Goal: Task Accomplishment & Management: Manage account settings

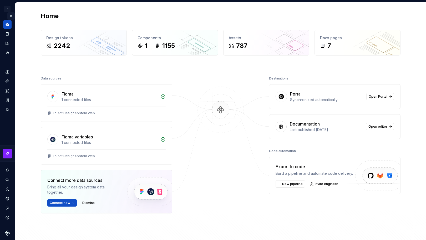
click at [10, 14] on button "Expand sidebar" at bounding box center [10, 15] width 7 height 7
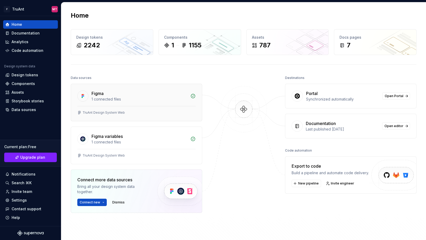
scroll to position [2, 0]
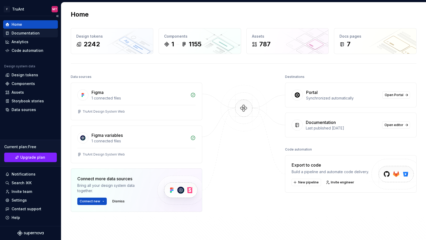
click at [29, 32] on div "Documentation" at bounding box center [26, 32] width 28 height 5
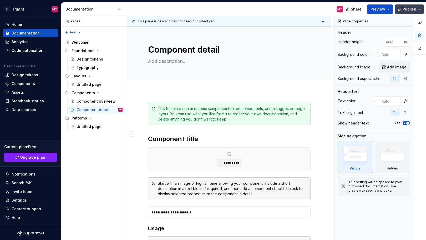
click at [418, 10] on button "Publish" at bounding box center [409, 8] width 29 height 9
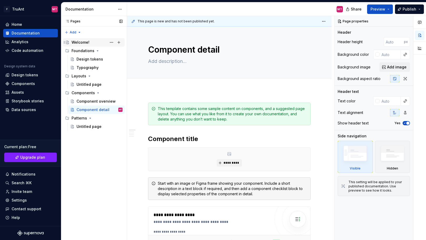
click at [78, 42] on div "Welcome!" at bounding box center [80, 42] width 18 height 5
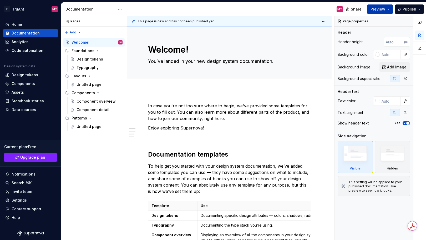
type textarea "*"
click at [375, 11] on span "Preview" at bounding box center [377, 9] width 15 height 5
click at [407, 11] on span "Publish" at bounding box center [409, 9] width 14 height 5
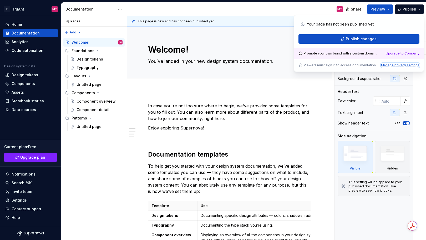
click at [402, 66] on div "Manage privacy settings" at bounding box center [400, 65] width 38 height 4
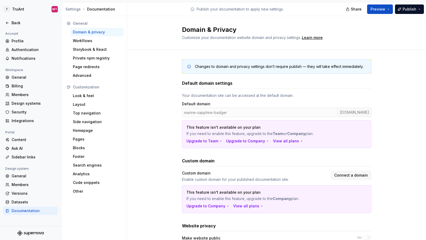
drag, startPoint x: 172, startPoint y: 107, endPoint x: 376, endPoint y: 116, distance: 204.3
click at [376, 116] on div "Changes to domain and privacy settings don’t require publish — they will take e…" at bounding box center [276, 178] width 299 height 256
click at [105, 12] on div "Settings Documentation" at bounding box center [94, 9] width 66 height 14
click at [105, 11] on div "Settings Documentation" at bounding box center [94, 9] width 59 height 5
click at [22, 21] on div "Back" at bounding box center [34, 22] width 44 height 5
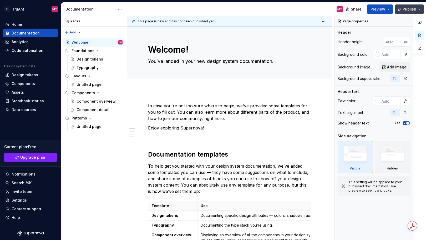
click at [415, 10] on span "Publish" at bounding box center [409, 9] width 14 height 5
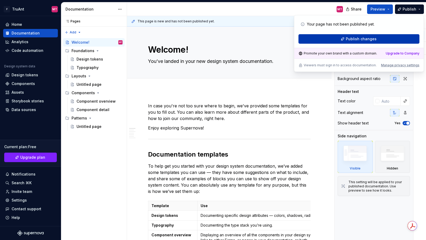
click at [354, 38] on span "Publish changes" at bounding box center [360, 38] width 31 height 5
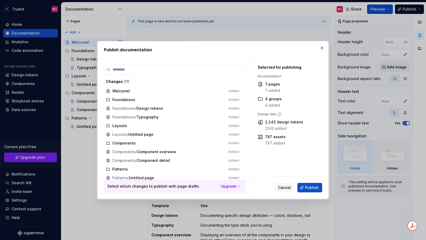
scroll to position [2, 0]
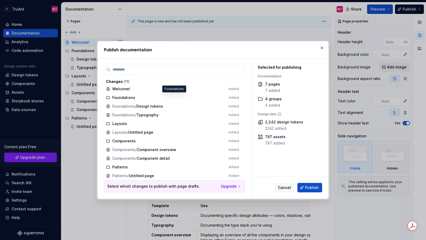
click at [133, 97] on span "Foundations Added" at bounding box center [172, 97] width 137 height 9
click at [115, 98] on span "Foundations Added" at bounding box center [172, 97] width 137 height 9
click at [283, 186] on span "Cancel" at bounding box center [284, 187] width 13 height 5
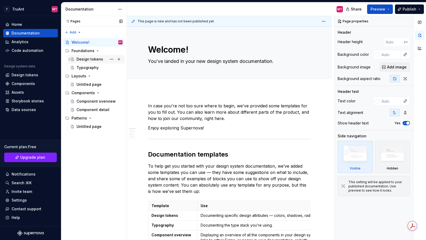
click at [92, 59] on div "Design tokens" at bounding box center [89, 58] width 27 height 5
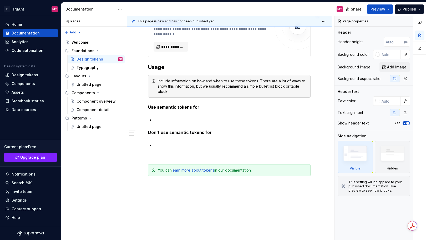
scroll to position [450, 0]
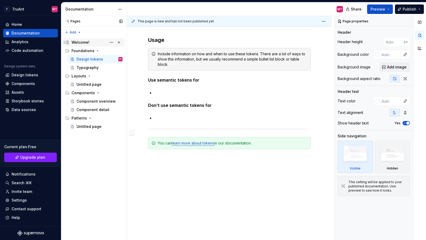
click at [89, 43] on div "Welcome!" at bounding box center [96, 42] width 51 height 7
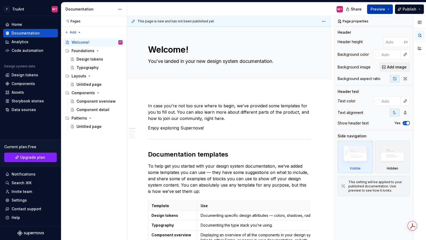
click at [374, 10] on span "Preview" at bounding box center [377, 9] width 15 height 5
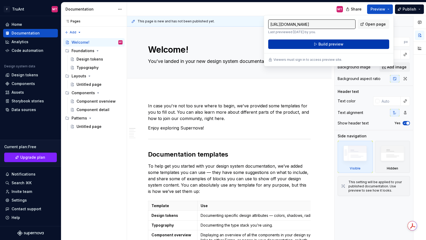
click at [344, 46] on button "Build preview" at bounding box center [328, 43] width 121 height 9
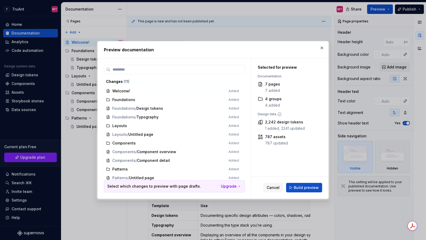
click at [306, 187] on span "Build preview" at bounding box center [305, 187] width 25 height 5
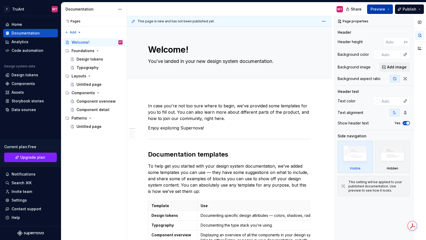
click at [381, 12] on button "Preview" at bounding box center [380, 8] width 26 height 9
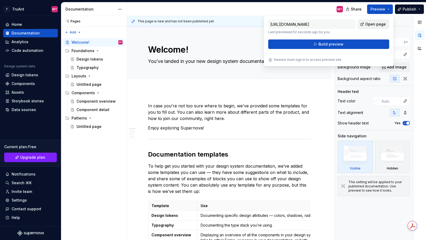
click at [379, 23] on span "Open page" at bounding box center [375, 24] width 20 height 5
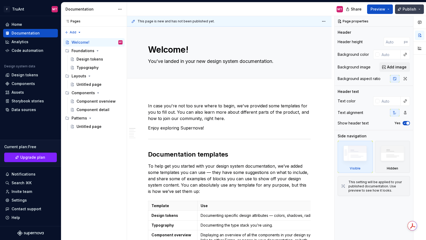
click at [407, 11] on span "Publish" at bounding box center [409, 9] width 14 height 5
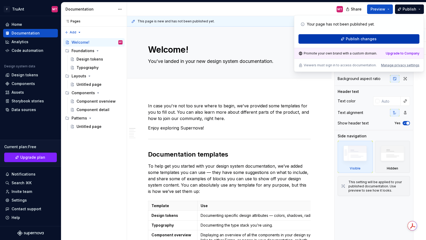
click at [357, 39] on span "Publish changes" at bounding box center [360, 38] width 31 height 5
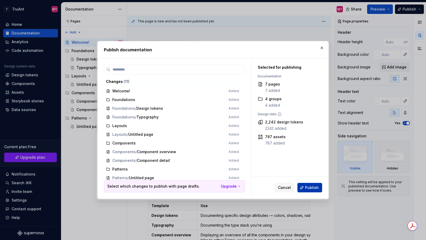
click at [311, 186] on span "Publish" at bounding box center [312, 187] width 14 height 5
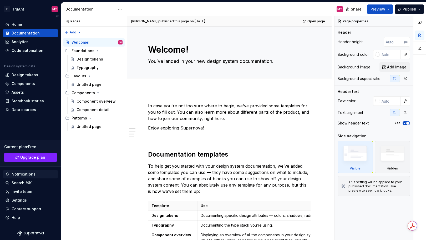
click at [30, 173] on div "Notifications" at bounding box center [24, 173] width 24 height 5
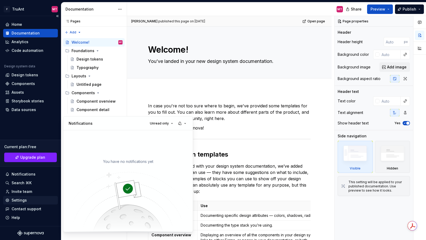
click at [26, 203] on html "F TruAnt MT Home Documentation Analytics Code automation Design system data Des…" at bounding box center [213, 120] width 426 height 240
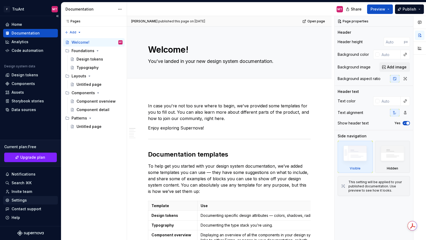
click at [27, 202] on div "Settings" at bounding box center [30, 199] width 50 height 5
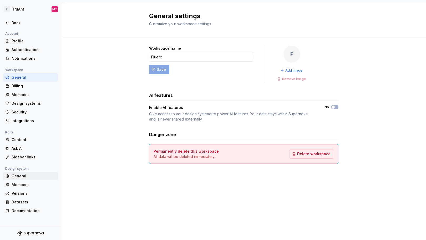
click at [19, 176] on div "General" at bounding box center [34, 175] width 44 height 5
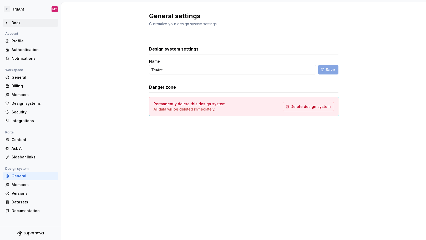
click at [7, 21] on icon at bounding box center [7, 23] width 4 height 4
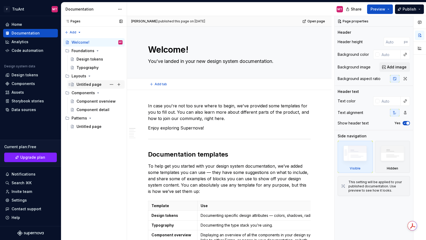
type textarea "*"
click at [18, 199] on div "Settings" at bounding box center [19, 199] width 15 height 5
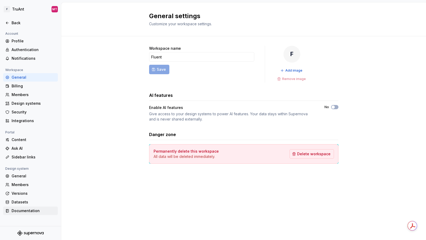
click at [25, 209] on div "Documentation" at bounding box center [34, 210] width 44 height 5
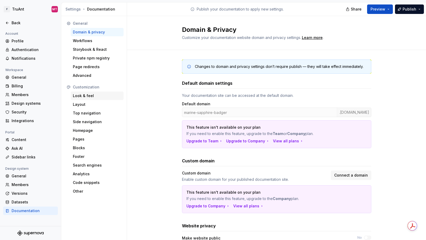
click at [83, 92] on div "Look & feel" at bounding box center [97, 95] width 53 height 8
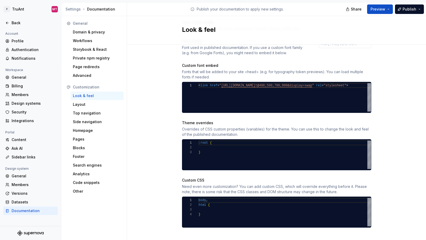
scroll to position [183, 0]
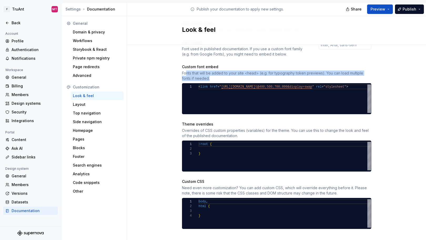
drag, startPoint x: 186, startPoint y: 69, endPoint x: 244, endPoint y: 72, distance: 57.9
click at [244, 72] on div "Fonts that will be added to your site <head> (e.g. for typography token preview…" at bounding box center [276, 75] width 189 height 11
type textarea "**********"
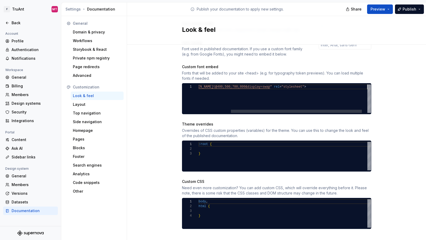
scroll to position [0, 210]
drag, startPoint x: 219, startPoint y: 87, endPoint x: 299, endPoint y: 93, distance: 81.1
click at [299, 93] on div "< link href = " https://fonts.googleapis.com/css2?family=Inter:wgh t@400;500;70…" at bounding box center [267, 98] width 222 height 28
drag, startPoint x: 307, startPoint y: 104, endPoint x: 321, endPoint y: 105, distance: 14.0
click at [321, 105] on div "< link href = " https://fonts.googleapis.com/css2?family=Inter:wgh t@400;500;70…" at bounding box center [267, 98] width 222 height 28
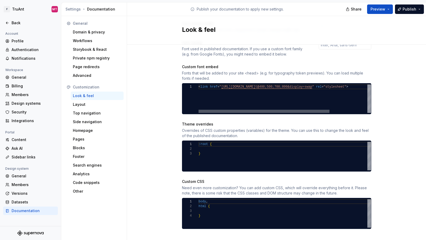
click at [248, 110] on div at bounding box center [263, 111] width 131 height 3
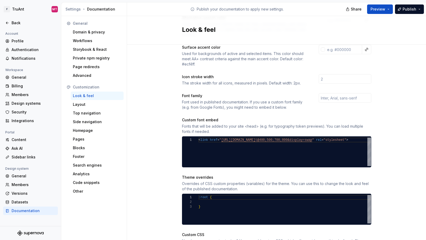
scroll to position [130, 0]
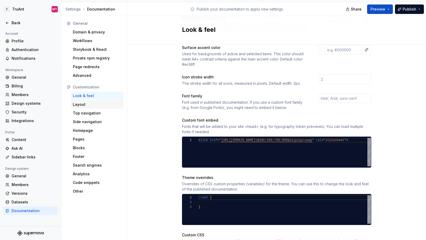
click at [84, 106] on div "Layout" at bounding box center [97, 104] width 49 height 5
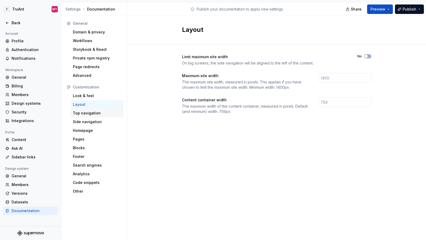
click at [84, 110] on div "Top navigation" at bounding box center [97, 112] width 49 height 5
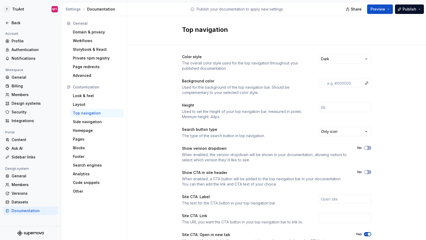
click at [84, 117] on div "Top navigation" at bounding box center [97, 113] width 53 height 8
click at [83, 122] on div "Side navigation" at bounding box center [97, 121] width 49 height 5
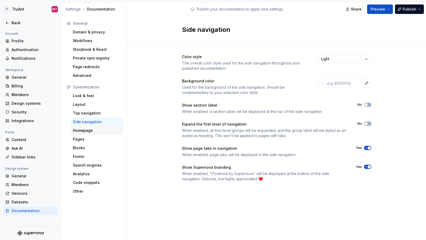
click at [84, 130] on div "Homepage" at bounding box center [97, 130] width 49 height 5
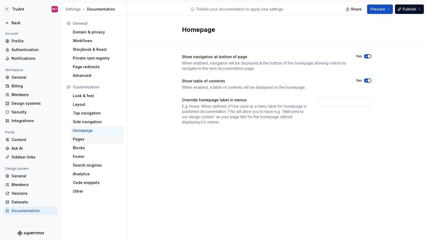
click at [84, 136] on div "Pages" at bounding box center [97, 139] width 53 height 8
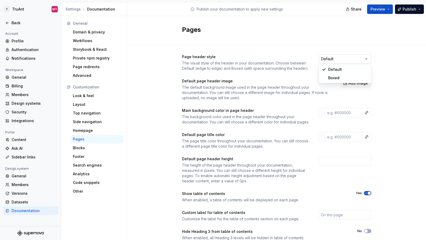
click at [350, 62] on html "F TruAnt MT Back Account Profile Authentication Notifications Workspace General…" at bounding box center [213, 120] width 426 height 240
click at [347, 59] on html "F TruAnt MT Back Account Profile Authentication Notifications Workspace General…" at bounding box center [213, 120] width 426 height 240
click at [245, 92] on div "The default background image used in the page header throughout your documentat…" at bounding box center [256, 93] width 149 height 16
click at [210, 111] on div "Main background color in page header" at bounding box center [245, 110] width 127 height 5
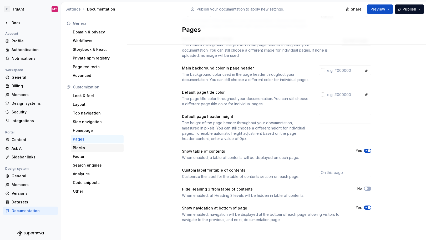
click at [79, 148] on div "Blocks" at bounding box center [97, 147] width 49 height 5
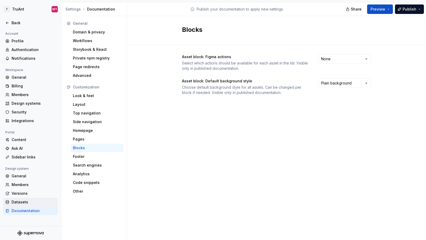
click at [25, 203] on div "Datasets" at bounding box center [34, 201] width 44 height 5
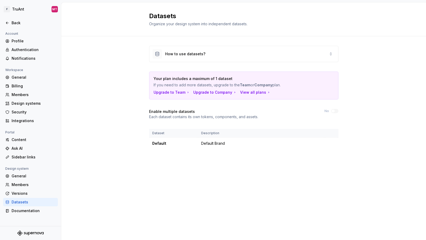
drag, startPoint x: 166, startPoint y: 86, endPoint x: 270, endPoint y: 87, distance: 103.8
click at [270, 87] on div "Your plan includes a maximum of 1 dataset If you need to add more datasets, upg…" at bounding box center [243, 85] width 189 height 27
click at [243, 50] on div "How to use datasets?" at bounding box center [243, 54] width 189 height 16
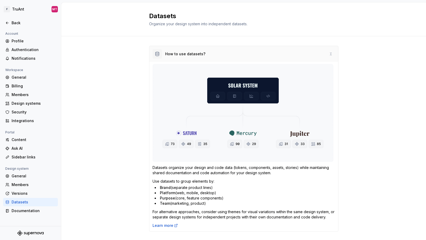
click at [184, 56] on div "How to use datasets?" at bounding box center [178, 53] width 53 height 9
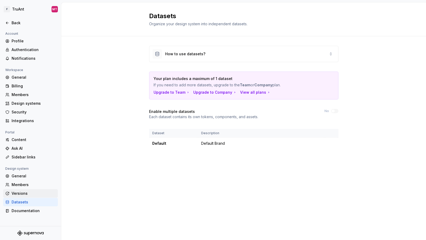
click at [30, 192] on div "Versions" at bounding box center [34, 192] width 44 height 5
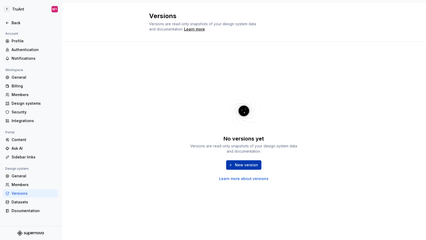
click at [245, 166] on span "New version" at bounding box center [246, 164] width 23 height 5
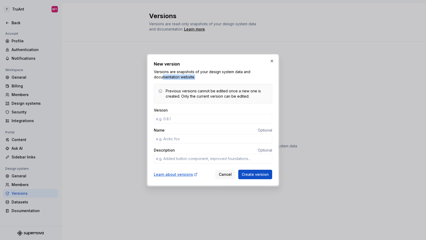
drag, startPoint x: 163, startPoint y: 75, endPoint x: 189, endPoint y: 80, distance: 26.3
click at [189, 80] on div "Versions are snapshots of your design system data and documentation website. Pr…" at bounding box center [213, 86] width 118 height 34
click at [176, 172] on div "Learn about versions" at bounding box center [176, 174] width 44 height 5
click at [193, 117] on input "Version" at bounding box center [213, 118] width 118 height 9
type textarea "*"
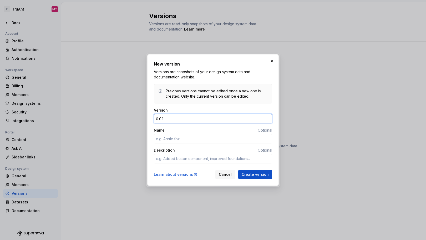
type input "0.0.1"
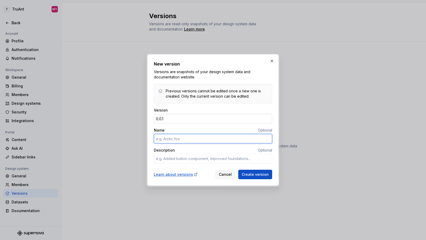
type textarea "*"
type input "V"
type textarea "*"
type input "Initial version"
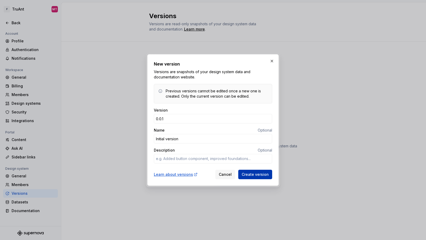
click at [258, 177] on button "Create version" at bounding box center [255, 173] width 34 height 9
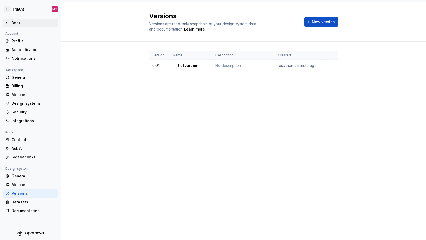
click at [15, 26] on div "Back" at bounding box center [30, 23] width 55 height 8
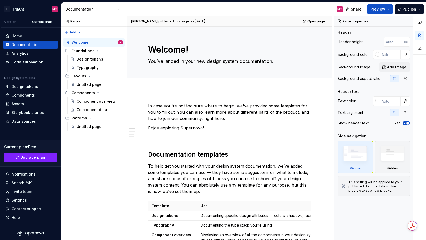
type textarea "*"
click at [215, 127] on p "Enjoy exploring Supernova!" at bounding box center [229, 128] width 162 height 6
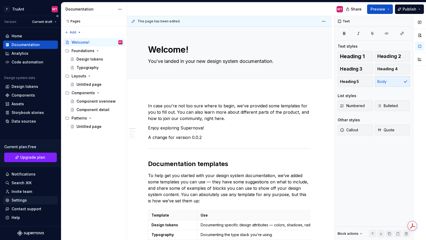
click at [26, 198] on div "Settings" at bounding box center [19, 199] width 15 height 5
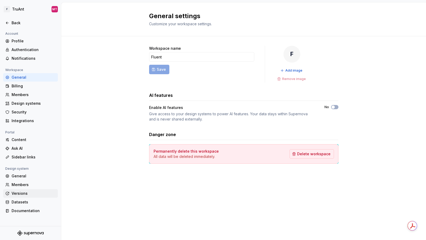
drag, startPoint x: 30, startPoint y: 192, endPoint x: 33, endPoint y: 192, distance: 3.0
click at [30, 192] on div "Versions" at bounding box center [34, 192] width 44 height 5
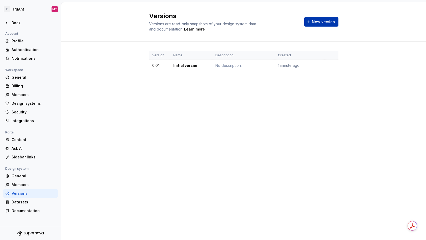
click at [319, 22] on span "New version" at bounding box center [323, 21] width 23 height 5
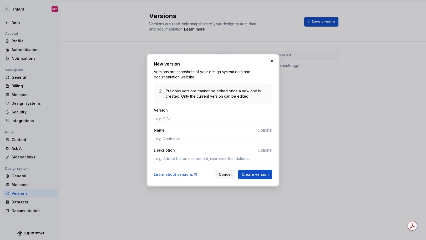
type textarea "*"
type input "0.0.2"
type textarea "*"
type input "Second version"
type textarea "*"
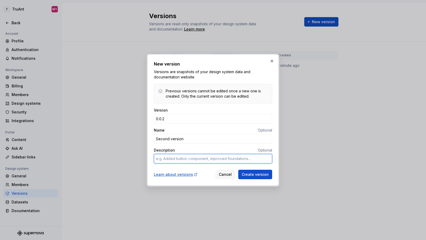
type textarea "T"
type textarea "*"
type textarea "Te"
type textarea "*"
type textarea "Tes"
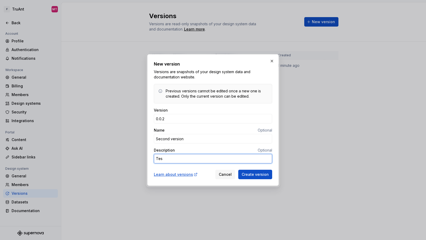
type textarea "*"
type textarea "Test"
type textarea "*"
type textarea "Testi"
type textarea "*"
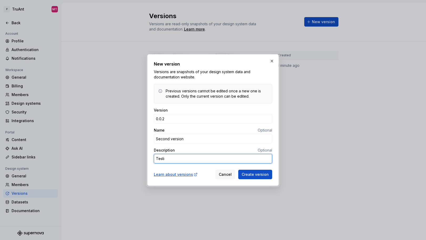
type textarea "Testin"
type textarea "*"
type textarea "Testing"
click at [250, 178] on button "Create version" at bounding box center [255, 173] width 34 height 9
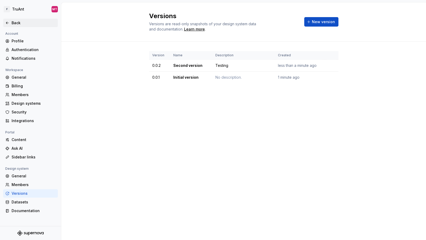
click at [17, 23] on div "Back" at bounding box center [34, 22] width 44 height 5
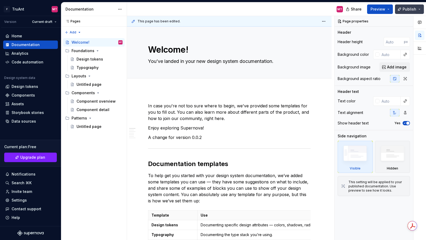
click at [420, 8] on button "Publish" at bounding box center [409, 8] width 29 height 9
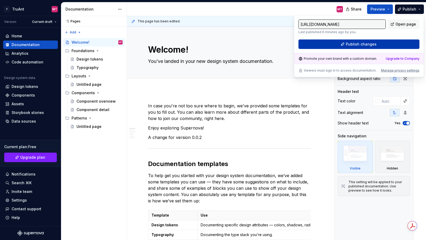
click at [356, 44] on span "Publish changes" at bounding box center [360, 44] width 31 height 5
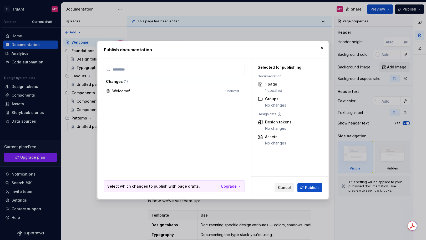
click at [281, 189] on span "Cancel" at bounding box center [284, 187] width 13 height 5
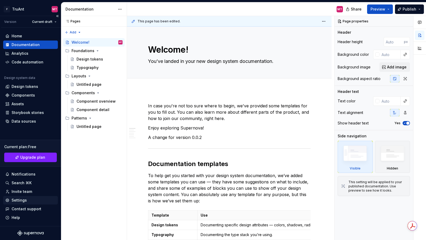
click at [22, 199] on div "Settings" at bounding box center [19, 199] width 15 height 5
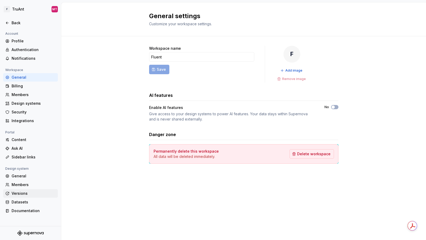
click at [23, 194] on div "Versions" at bounding box center [34, 192] width 44 height 5
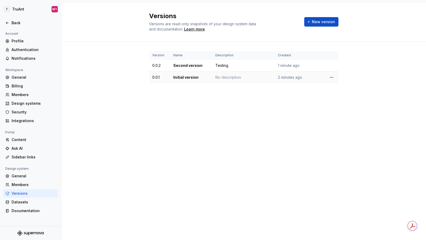
click at [185, 80] on td "Initial version" at bounding box center [191, 77] width 42 height 12
drag, startPoint x: 317, startPoint y: 76, endPoint x: 326, endPoint y: 77, distance: 9.5
click at [317, 76] on td "2 minutes ago" at bounding box center [300, 77] width 50 height 12
click at [329, 77] on html "F TruAnt MT Back Account Profile Authentication Notifications Workspace General…" at bounding box center [213, 120] width 426 height 240
click at [329, 68] on html "F TruAnt MT Back Account Profile Authentication Notifications Workspace General…" at bounding box center [213, 120] width 426 height 240
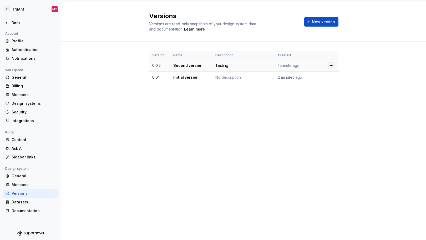
click at [330, 66] on html "F TruAnt MT Back Account Profile Authentication Notifications Workspace General…" at bounding box center [213, 120] width 426 height 240
click at [265, 129] on html "F TruAnt MT Back Account Profile Authentication Notifications Workspace General…" at bounding box center [213, 120] width 426 height 240
click at [201, 30] on div "Learn more" at bounding box center [194, 29] width 21 height 5
click at [13, 22] on div "Back" at bounding box center [34, 22] width 44 height 5
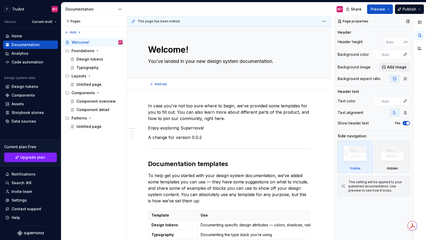
type textarea "*"
click at [15, 37] on div "Home" at bounding box center [17, 35] width 11 height 5
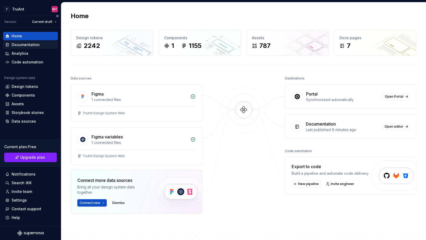
click at [25, 45] on div "Documentation" at bounding box center [26, 44] width 28 height 5
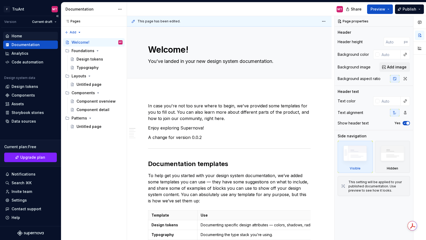
click at [15, 34] on div "Home" at bounding box center [17, 35] width 11 height 5
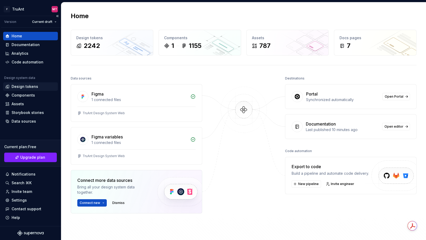
click at [24, 87] on div "Design tokens" at bounding box center [25, 86] width 27 height 5
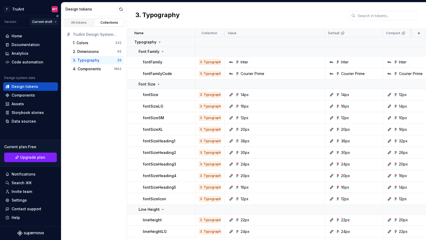
click at [53, 21] on html "F TruAnt MT Version Current draft Home Documentation Analytics Code automation …" at bounding box center [213, 120] width 426 height 240
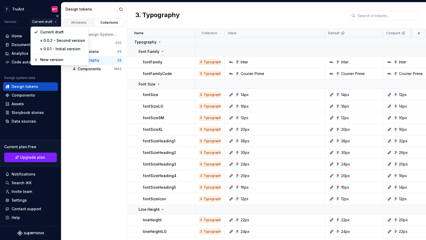
click at [53, 21] on html "F TruAnt MT Version Current draft Home Documentation Analytics Code automation …" at bounding box center [213, 120] width 426 height 240
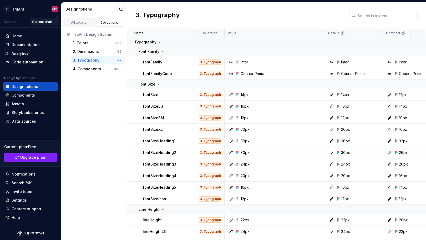
click at [44, 20] on html "F TruAnt MT Version Current draft Home Documentation Analytics Code automation …" at bounding box center [213, 120] width 426 height 240
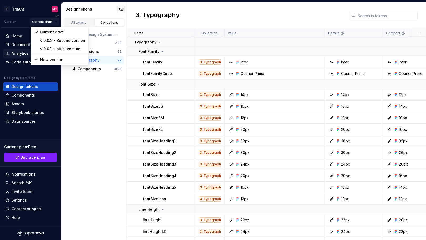
click at [16, 51] on html "F TruAnt MT Version Current draft Home Documentation Analytics Code automation …" at bounding box center [213, 120] width 426 height 240
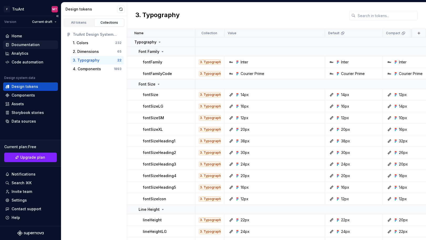
click at [22, 47] on div "Documentation" at bounding box center [30, 44] width 55 height 8
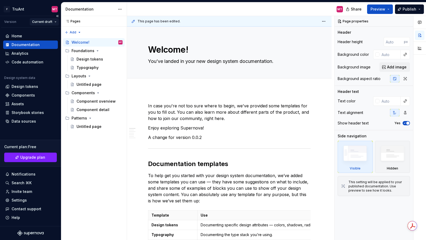
click at [50, 22] on html "F TruAnt MT Version Current draft Home Documentation Analytics Code automation …" at bounding box center [213, 120] width 426 height 240
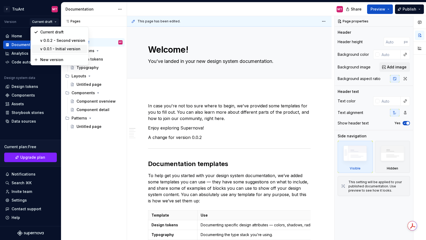
click at [50, 45] on div "v 0.0.1 - Initial version" at bounding box center [59, 49] width 55 height 8
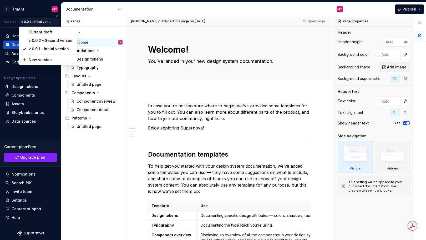
click at [49, 21] on html "F TruAnt MT Version v 0.0.1 - Initial version Home Documentation Analytics Code…" at bounding box center [213, 120] width 426 height 240
click at [42, 40] on div "v 0.0.2 - Second version" at bounding box center [51, 40] width 45 height 5
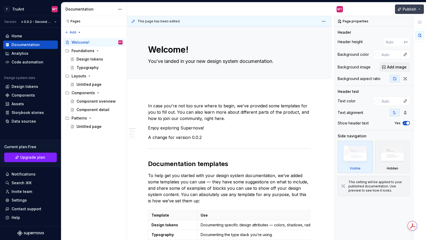
click at [413, 7] on span "Publish" at bounding box center [409, 9] width 14 height 5
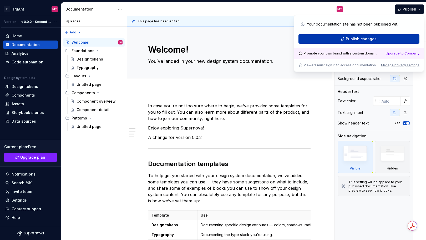
click at [356, 41] on span "Publish changes" at bounding box center [360, 38] width 31 height 5
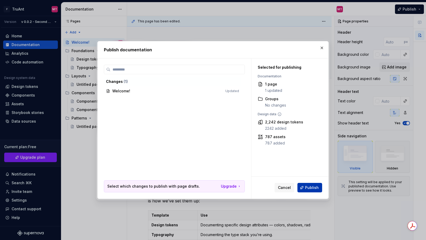
click at [311, 188] on span "Publish" at bounding box center [312, 187] width 14 height 5
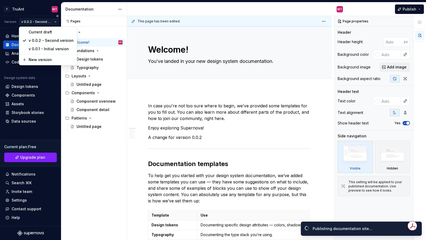
click at [49, 20] on html "F TruAnt MT Version v 0.0.2 - Second version Home Documentation Analytics Code …" at bounding box center [213, 120] width 426 height 240
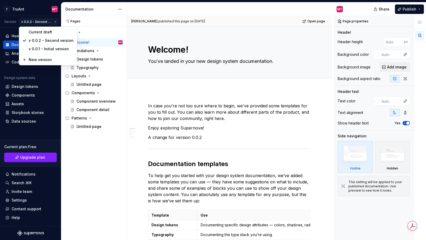
click at [184, 130] on html "F TruAnt MT Version v 0.0.2 - Second version Home Documentation Analytics Code …" at bounding box center [213, 120] width 426 height 240
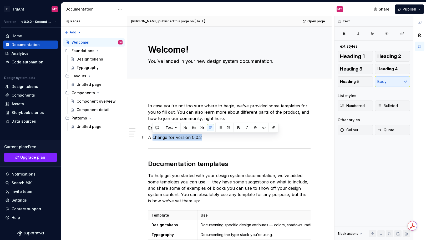
drag, startPoint x: 157, startPoint y: 136, endPoint x: 214, endPoint y: 135, distance: 56.5
click at [214, 135] on p "A change for version 0.0.2" at bounding box center [229, 137] width 162 height 6
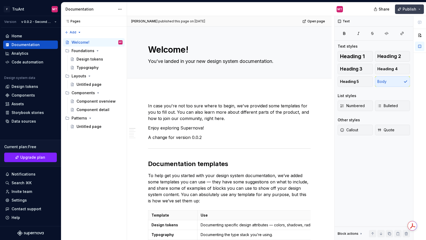
click at [409, 8] on span "Publish" at bounding box center [409, 9] width 14 height 5
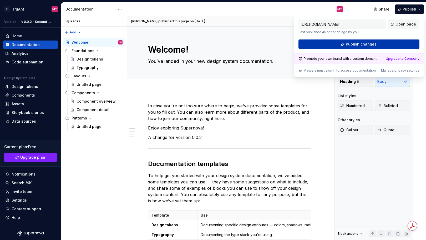
click at [383, 44] on button "Publish changes" at bounding box center [358, 43] width 121 height 9
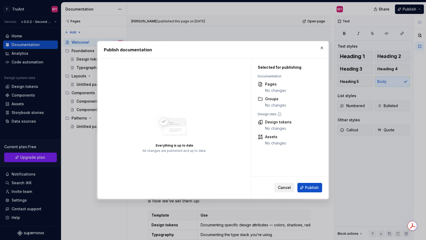
click at [285, 192] on button "Cancel" at bounding box center [284, 187] width 20 height 9
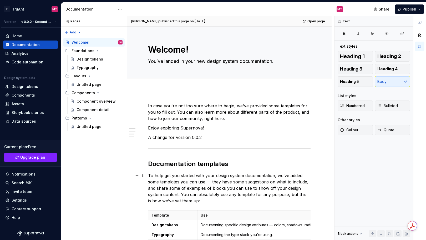
click at [286, 189] on p "To help get you started with your design system documentation, we’ve added some…" at bounding box center [229, 188] width 162 height 32
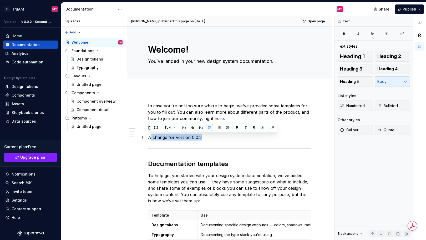
drag, startPoint x: 150, startPoint y: 140, endPoint x: 207, endPoint y: 137, distance: 56.8
click at [207, 137] on p "A change for version 0.0.2" at bounding box center [229, 137] width 162 height 6
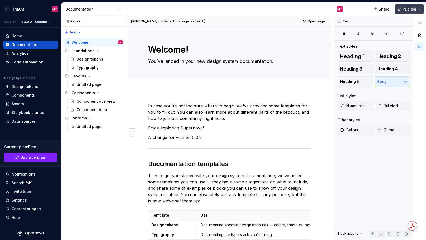
click at [410, 9] on span "Publish" at bounding box center [409, 9] width 14 height 5
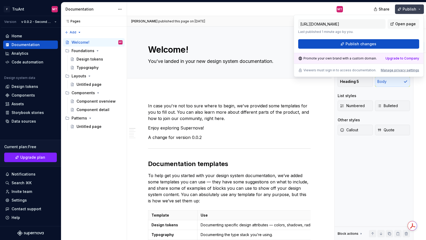
click at [418, 9] on button "Publish" at bounding box center [409, 8] width 29 height 9
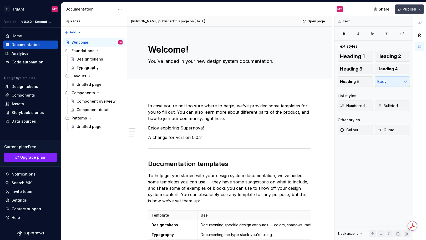
click at [418, 9] on button "Publish" at bounding box center [409, 8] width 29 height 9
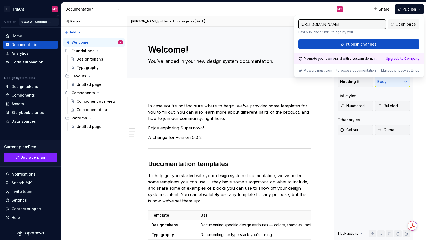
click at [38, 23] on html "F TruAnt MT Version v 0.0.2 - Second version Home Documentation Analytics Code …" at bounding box center [213, 120] width 426 height 240
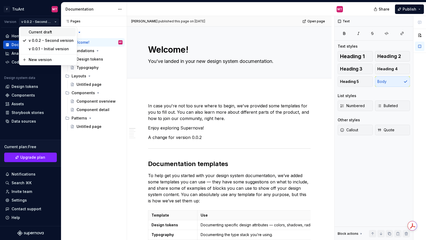
click at [40, 32] on div "Current draft" at bounding box center [51, 31] width 45 height 5
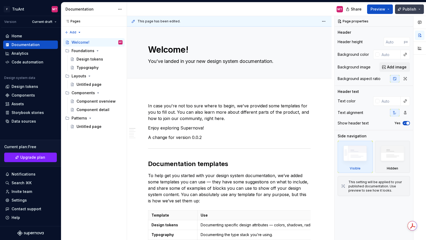
click at [413, 11] on span "Publish" at bounding box center [409, 9] width 14 height 5
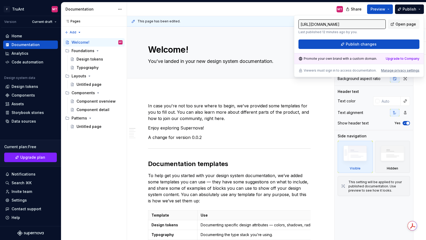
type textarea "*"
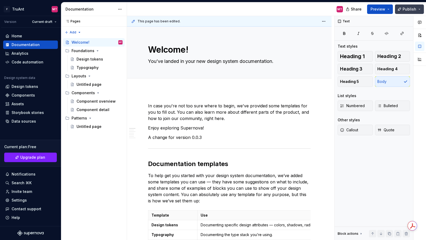
click at [409, 10] on span "Publish" at bounding box center [409, 9] width 14 height 5
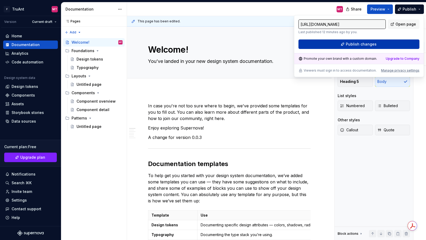
click at [377, 42] on button "Publish changes" at bounding box center [358, 43] width 121 height 9
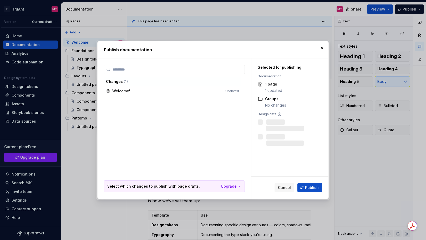
click at [144, 90] on span "Welcome! Updated" at bounding box center [172, 91] width 137 height 9
click at [279, 187] on span "Cancel" at bounding box center [284, 187] width 13 height 5
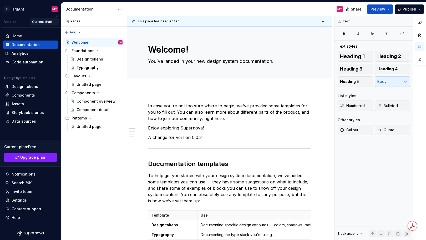
click at [41, 22] on html "F TruAnt MT Version Current draft Home Documentation Analytics Code automation …" at bounding box center [213, 120] width 426 height 240
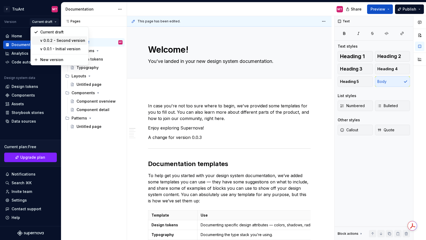
click at [46, 41] on div "v 0.0.2 - Second version" at bounding box center [62, 40] width 45 height 5
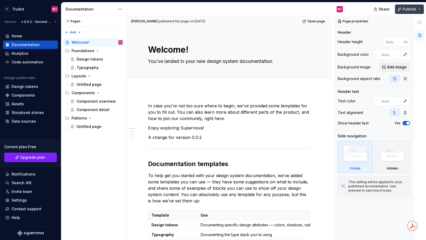
click at [406, 10] on span "Publish" at bounding box center [409, 9] width 14 height 5
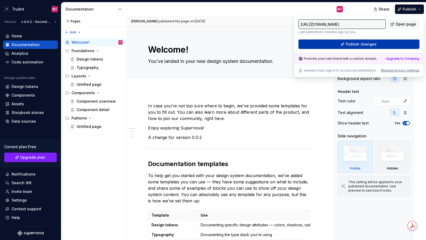
click at [369, 42] on span "Publish changes" at bounding box center [360, 44] width 31 height 5
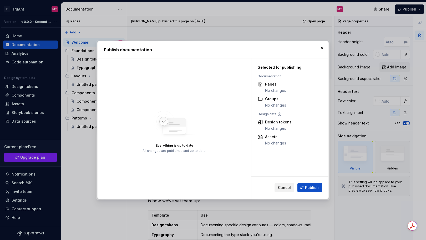
click at [283, 189] on span "Cancel" at bounding box center [284, 187] width 13 height 5
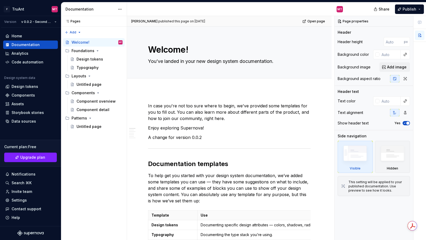
type textarea "*"
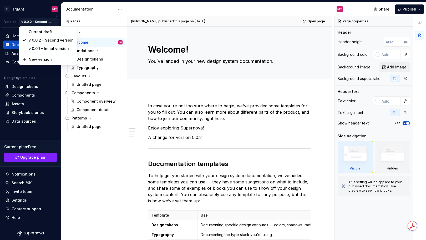
click at [46, 19] on html "F TruAnt MT Version v 0.0.2 - Second version Home Documentation Analytics Code …" at bounding box center [213, 120] width 426 height 240
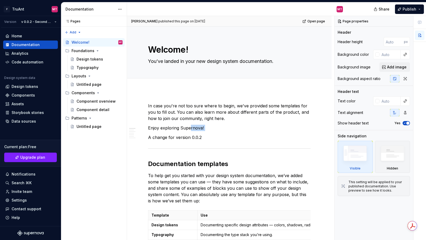
click at [192, 131] on html "F TruAnt MT Version v 0.0.2 - Second version Home Documentation Analytics Code …" at bounding box center [213, 120] width 426 height 240
click at [207, 137] on p "A change for version 0.0.2" at bounding box center [229, 137] width 162 height 6
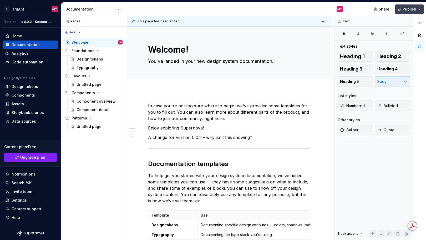
click at [412, 11] on span "Publish" at bounding box center [409, 9] width 14 height 5
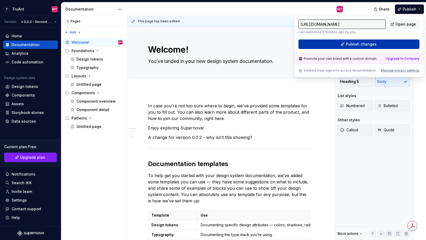
click at [390, 47] on button "Publish changes" at bounding box center [358, 43] width 121 height 9
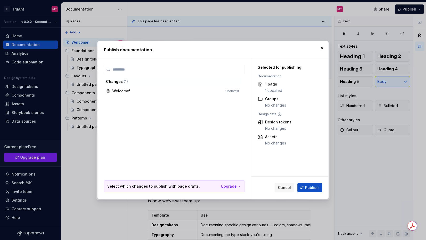
click at [141, 86] on div "Changes ( 1 ) Welcome! Updated" at bounding box center [174, 86] width 141 height 18
click at [142, 90] on span "Welcome! Updated" at bounding box center [172, 91] width 137 height 9
click at [311, 188] on span "Publish" at bounding box center [312, 187] width 14 height 5
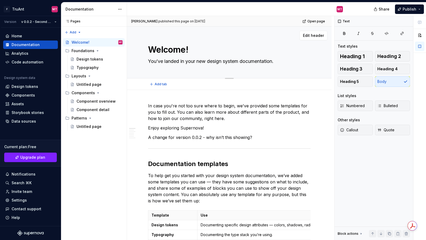
click at [277, 62] on textarea "You’ve landed in your new design system documentation." at bounding box center [228, 61] width 162 height 8
click at [84, 69] on div "Typography" at bounding box center [87, 67] width 22 height 5
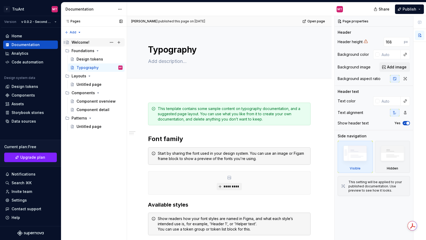
click at [82, 42] on div "Welcome!" at bounding box center [80, 42] width 18 height 5
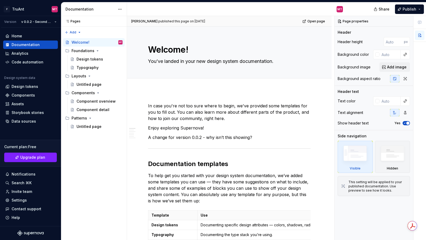
drag, startPoint x: 167, startPoint y: 20, endPoint x: 235, endPoint y: 23, distance: 67.8
click at [235, 23] on div "[PERSON_NAME] published this page on [DATE] Open page" at bounding box center [229, 21] width 204 height 11
click at [318, 21] on span "Open page" at bounding box center [316, 21] width 18 height 4
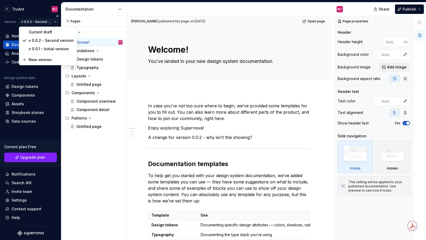
click at [34, 23] on html "F TruAnt MT Version v 0.0.2 - Second version Home Documentation Analytics Code …" at bounding box center [213, 120] width 426 height 240
click at [38, 31] on div "Current draft" at bounding box center [51, 31] width 45 height 5
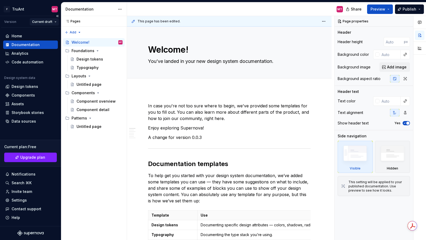
click at [39, 22] on html "F TruAnt MT Version Current draft Home Documentation Analytics Code automation …" at bounding box center [213, 120] width 426 height 240
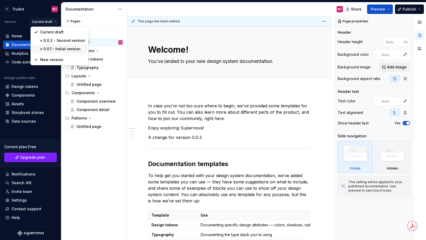
click at [61, 50] on div "v 0.0.1 - Initial version" at bounding box center [62, 48] width 45 height 5
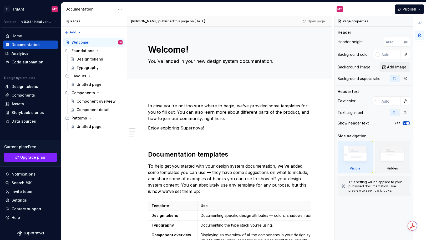
type textarea "*"
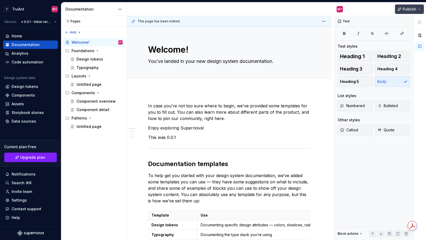
click at [398, 7] on button "Publish" at bounding box center [409, 8] width 29 height 9
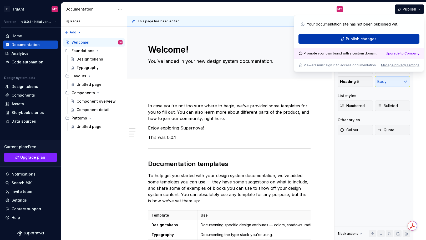
click at [383, 39] on button "Publish changes" at bounding box center [358, 38] width 121 height 9
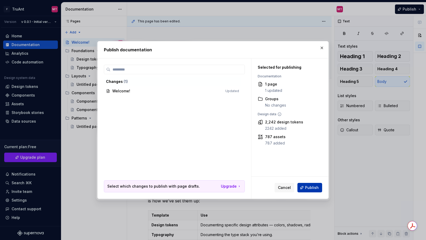
click at [314, 188] on span "Publish" at bounding box center [312, 187] width 14 height 5
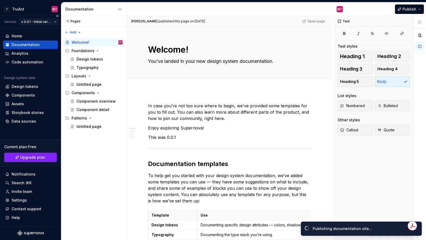
click at [42, 18] on html "F TruAnt MT Version v 0.0.1 - Initial version Home Documentation Analytics Code…" at bounding box center [213, 120] width 426 height 240
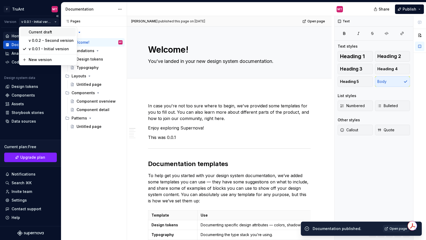
click at [37, 35] on div "Current draft" at bounding box center [47, 32] width 55 height 8
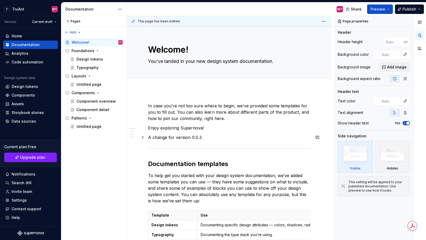
click at [207, 139] on p "A change for version 0.0.3" at bounding box center [229, 137] width 162 height 6
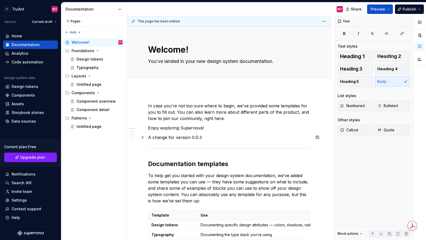
type textarea "*"
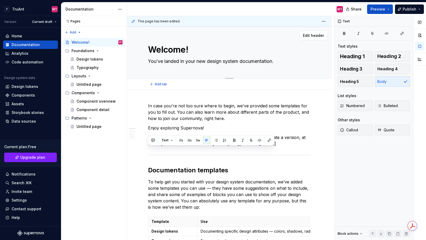
copy p "[URL][DOMAIN_NAME]"
type textarea "*"
click at [265, 141] on button "button" at bounding box center [268, 139] width 7 height 7
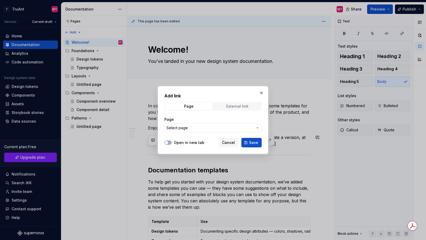
click at [235, 105] on div "External link" at bounding box center [237, 106] width 22 height 4
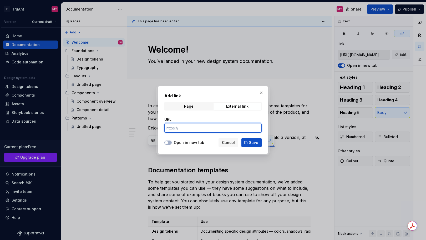
click at [211, 129] on input "URL" at bounding box center [212, 127] width 97 height 9
paste input "[URL][DOMAIN_NAME]"
type input "[URL][DOMAIN_NAME]"
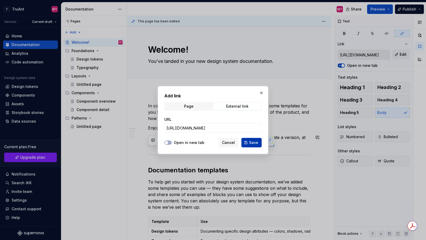
click at [250, 141] on span "Save" at bounding box center [253, 142] width 9 height 5
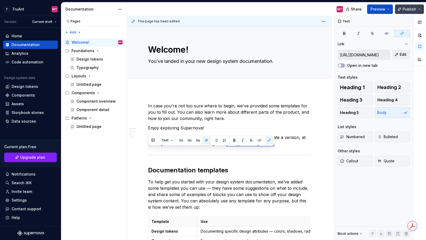
click at [405, 10] on span "Publish" at bounding box center [409, 9] width 14 height 5
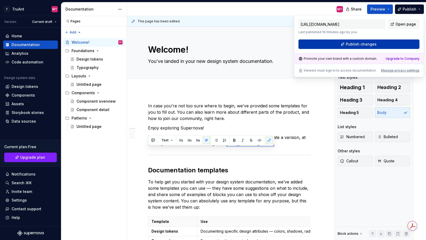
click at [349, 43] on span "Publish changes" at bounding box center [360, 44] width 31 height 5
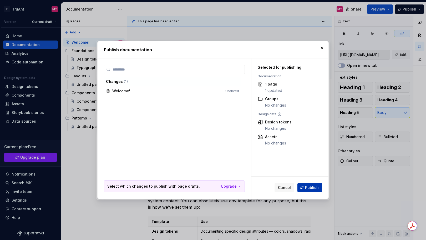
click at [312, 188] on span "Publish" at bounding box center [312, 187] width 14 height 5
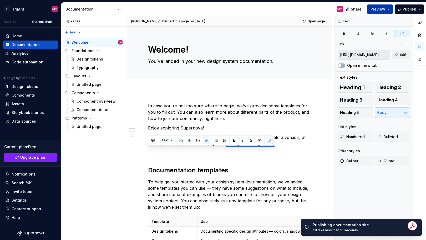
click at [383, 11] on span "Preview" at bounding box center [377, 9] width 15 height 5
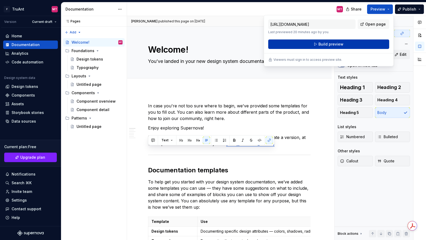
click at [321, 47] on button "Build preview" at bounding box center [328, 43] width 121 height 9
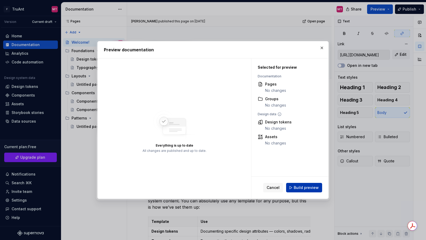
click at [302, 187] on span "Build preview" at bounding box center [305, 187] width 25 height 5
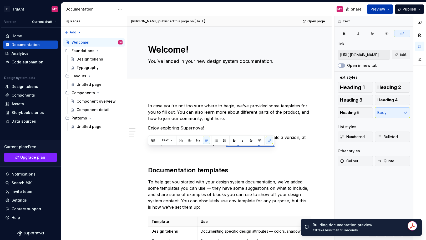
click at [378, 9] on span "Preview" at bounding box center [377, 9] width 15 height 5
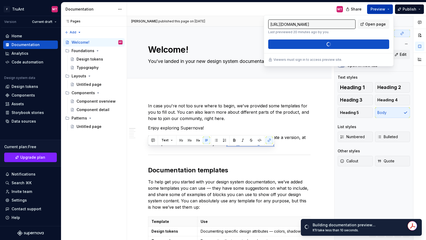
type textarea "*"
type input "[URL][DOMAIN_NAME]"
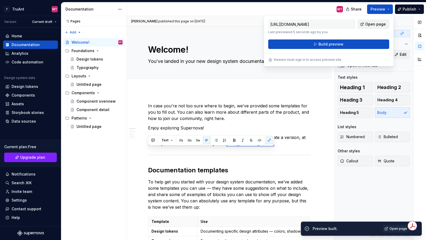
click at [376, 24] on span "Open page" at bounding box center [375, 24] width 20 height 5
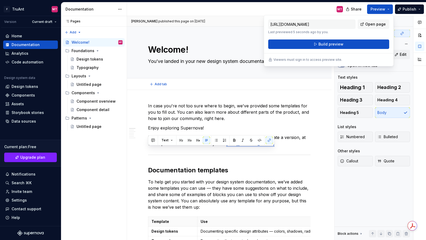
click at [287, 88] on div "Add tab" at bounding box center [229, 84] width 204 height 12
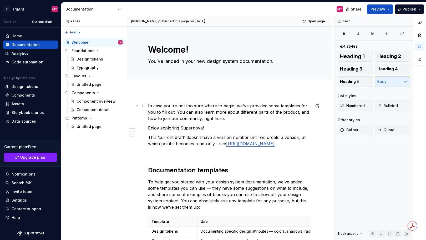
click at [219, 121] on p "In case you're not too sure where to begin, we've provided some templates for y…" at bounding box center [229, 111] width 162 height 19
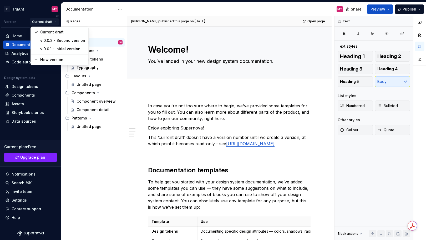
click at [48, 22] on html "F TruAnt MT Version Current draft Home Documentation Analytics Code automation …" at bounding box center [213, 120] width 426 height 240
click at [48, 51] on div "v 0.0.1 - Initial version" at bounding box center [62, 48] width 45 height 5
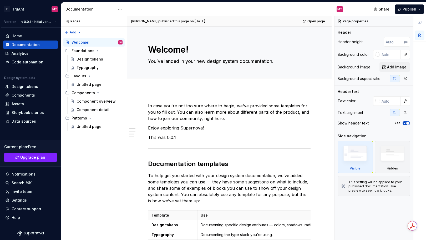
type textarea "*"
click at [200, 137] on p "This was 0.0.1" at bounding box center [229, 137] width 162 height 6
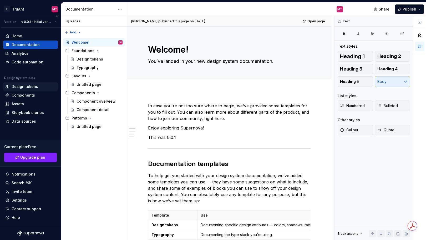
click at [22, 89] on div "Design tokens" at bounding box center [30, 86] width 55 height 8
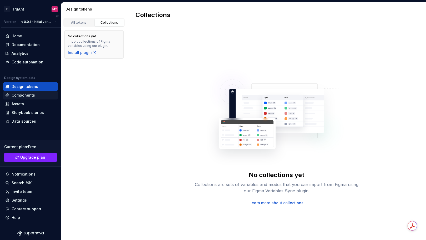
click at [23, 94] on div "Components" at bounding box center [23, 94] width 23 height 5
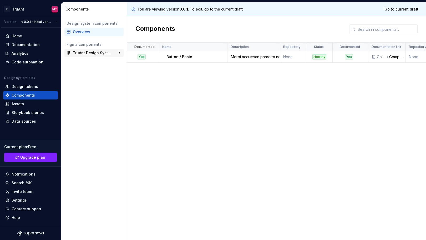
click at [87, 50] on div "TruAnt Design System Web" at bounding box center [92, 52] width 39 height 5
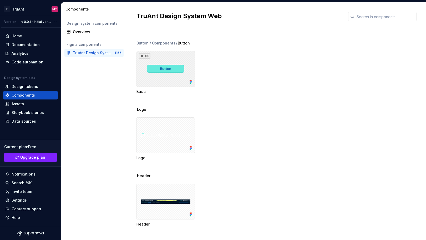
click at [171, 81] on div "60" at bounding box center [165, 69] width 58 height 36
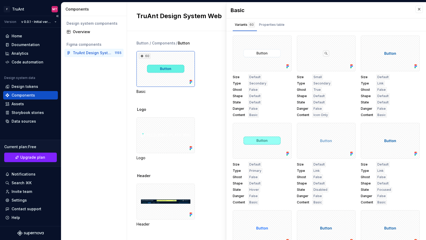
click at [17, 81] on div "Design system data" at bounding box center [30, 79] width 55 height 6
click at [18, 85] on div "Design tokens" at bounding box center [25, 86] width 27 height 5
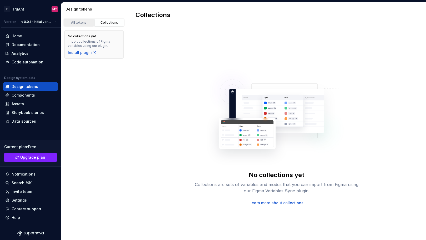
click at [80, 24] on link "All tokens" at bounding box center [79, 23] width 30 height 8
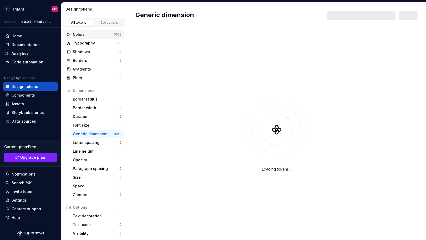
click at [87, 38] on div "Colors 1088" at bounding box center [93, 34] width 59 height 8
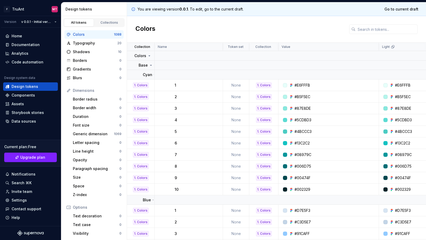
click at [311, 86] on div "#E6FFFB" at bounding box center [330, 84] width 96 height 5
click at [305, 85] on div "#E6FFFB" at bounding box center [301, 84] width 15 height 5
click at [311, 86] on div "#E6FFFB" at bounding box center [330, 84] width 96 height 5
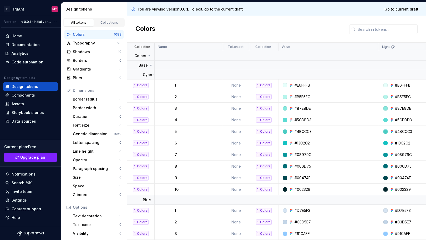
click at [295, 85] on div "#E6FFFB" at bounding box center [301, 84] width 15 height 5
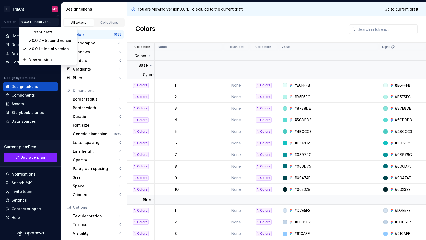
click at [37, 22] on html "F TruAnt MT Version v 0.0.1 - Initial version Home Documentation Analytics Code…" at bounding box center [213, 120] width 426 height 240
click at [38, 43] on div "v 0.0.2 - Second version" at bounding box center [51, 40] width 45 height 5
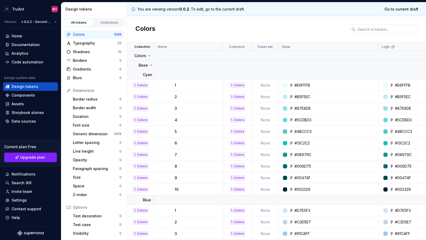
click at [307, 84] on div "#E6FFFB" at bounding box center [301, 84] width 15 height 5
click at [305, 84] on div "#E6FFFB" at bounding box center [301, 84] width 15 height 5
click at [306, 84] on div "#E6FFFB" at bounding box center [301, 84] width 15 height 5
click at [188, 86] on div "1" at bounding box center [198, 84] width 48 height 5
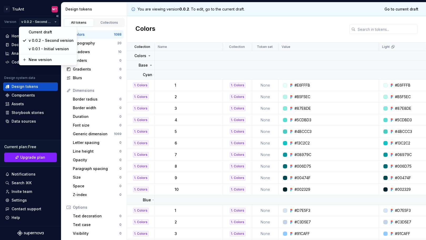
click at [37, 23] on html "F TruAnt MT Version v 0.0.2 - Second version Home Documentation Analytics Code …" at bounding box center [213, 120] width 426 height 240
click at [39, 28] on div "Current draft" at bounding box center [47, 32] width 55 height 8
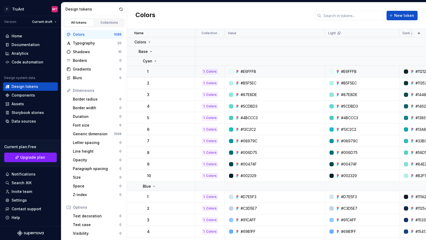
click at [253, 72] on div "#E6FFFB" at bounding box center [247, 71] width 15 height 5
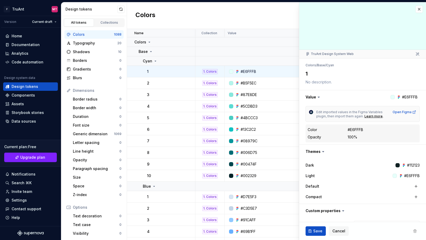
click at [251, 71] on div "#E6FFFB" at bounding box center [247, 71] width 15 height 5
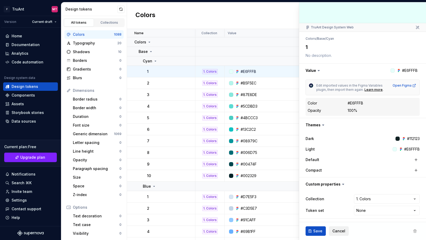
click at [343, 233] on button "Cancel" at bounding box center [339, 230] width 20 height 9
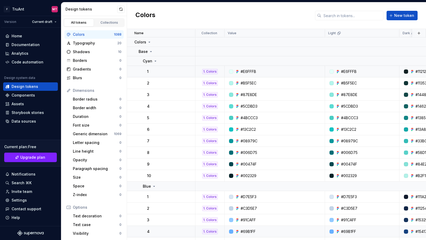
click at [345, 232] on div "#69B1FF" at bounding box center [348, 231] width 15 height 5
type textarea "*"
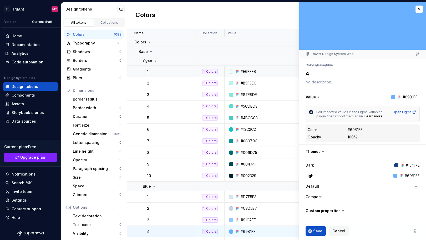
click at [43, 23] on html "F TruAnt MT Version Current draft Home Documentation Analytics Code automation …" at bounding box center [213, 120] width 426 height 240
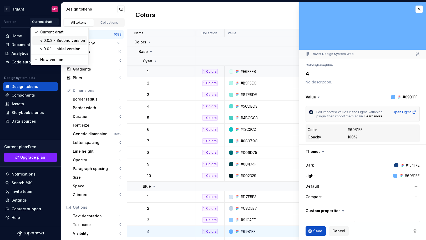
click at [49, 43] on div "v 0.0.2 - Second version" at bounding box center [59, 40] width 55 height 8
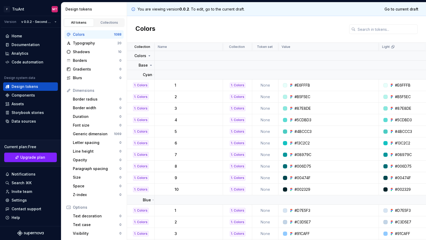
click at [304, 85] on div "#E6FFFB" at bounding box center [301, 84] width 15 height 5
click at [17, 33] on div "Home" at bounding box center [17, 35] width 11 height 5
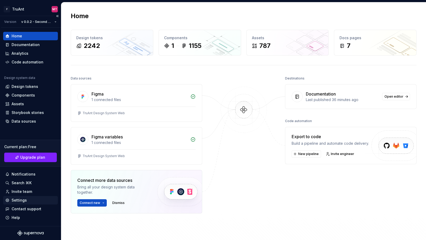
click at [24, 198] on div "Settings" at bounding box center [19, 199] width 15 height 5
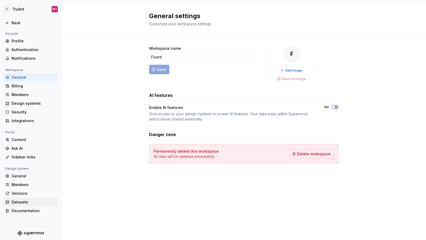
click at [22, 200] on div "Datasets" at bounding box center [34, 201] width 44 height 5
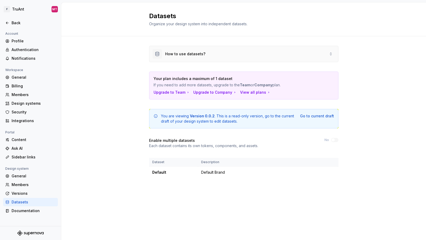
click at [216, 54] on div "How to use datasets?" at bounding box center [243, 54] width 189 height 16
